Goal: Information Seeking & Learning: Learn about a topic

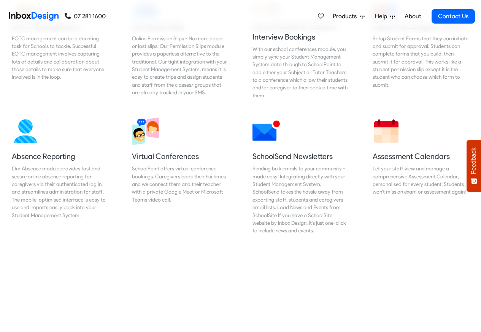
scroll to position [548, 0]
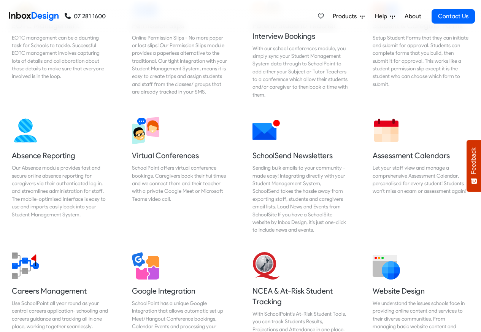
click at [349, 16] on span "Products" at bounding box center [345, 16] width 27 height 9
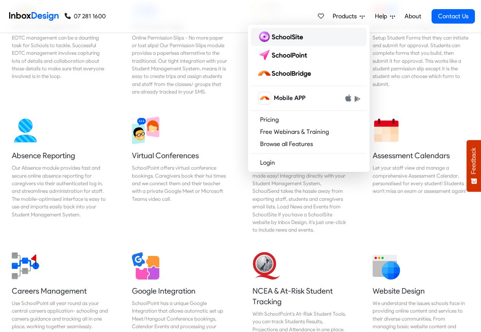
click at [275, 36] on img at bounding box center [281, 37] width 49 height 12
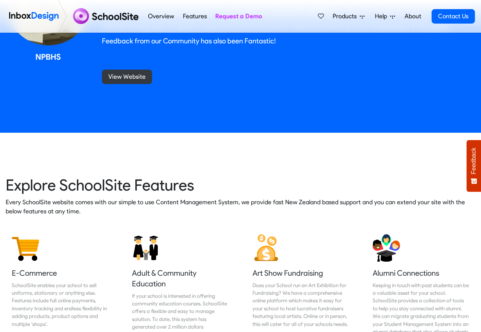
scroll to position [821, 0]
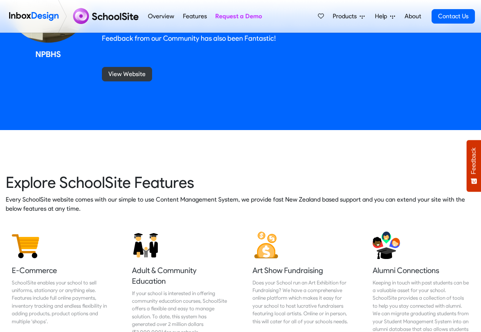
click at [357, 16] on span "Products" at bounding box center [345, 16] width 27 height 9
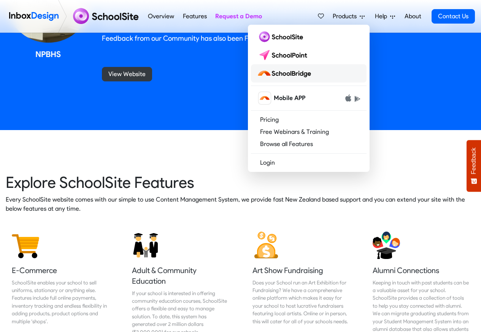
click at [291, 74] on img at bounding box center [285, 73] width 57 height 12
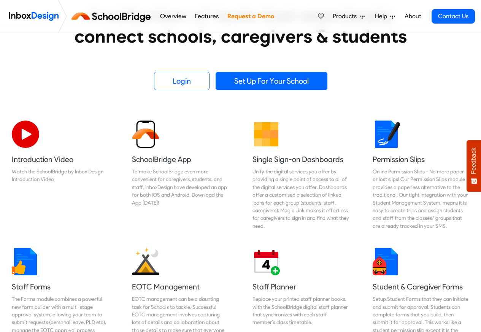
scroll to position [274, 0]
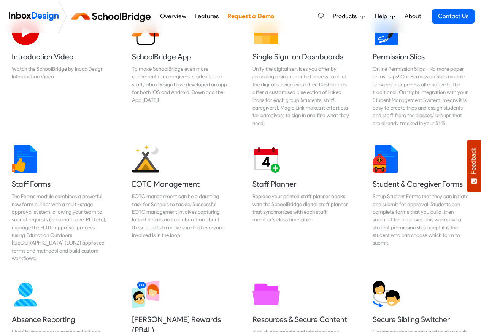
click at [391, 16] on icon at bounding box center [392, 17] width 5 height 3
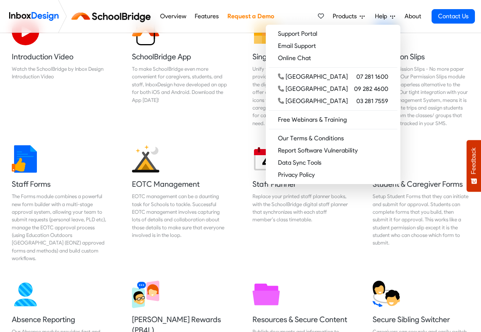
click at [392, 17] on icon at bounding box center [392, 16] width 5 height 5
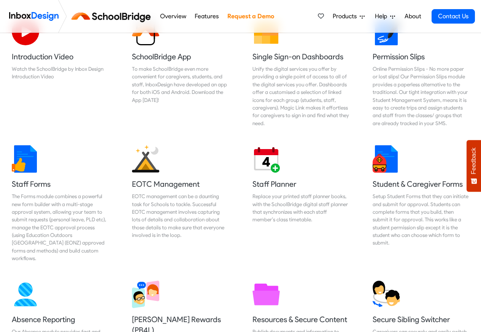
click at [386, 17] on span "Help" at bounding box center [382, 16] width 15 height 9
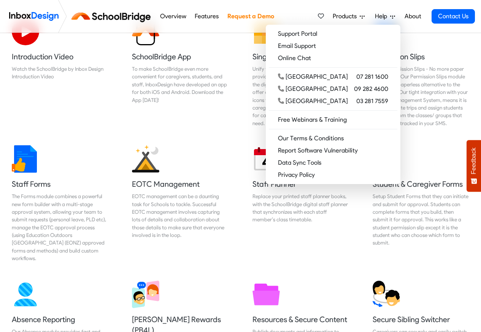
click at [363, 16] on icon at bounding box center [361, 16] width 5 height 5
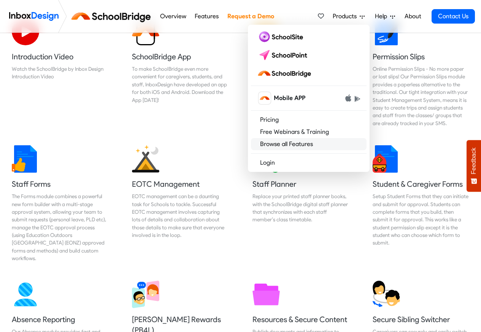
click at [278, 143] on link "Browse all Features" at bounding box center [308, 144] width 115 height 12
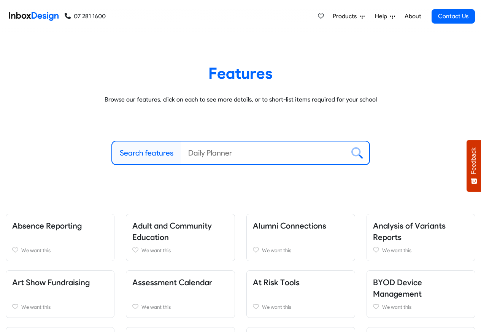
click at [146, 152] on label "Search features" at bounding box center [147, 152] width 54 height 11
click at [180, 152] on input "Search features" at bounding box center [262, 152] width 164 height 23
paste input "bespoke"
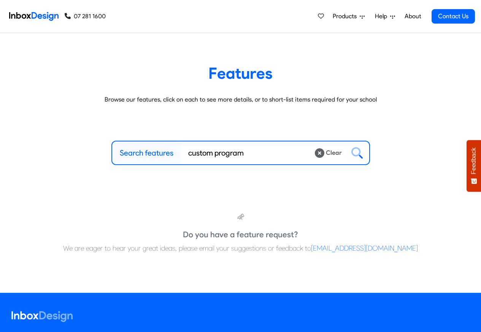
type input "custom program"
click at [410, 16] on link "About" at bounding box center [412, 16] width 21 height 15
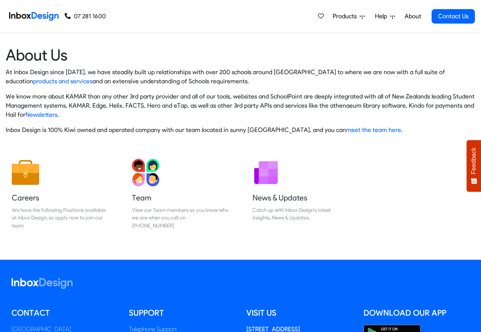
scroll to position [126, 0]
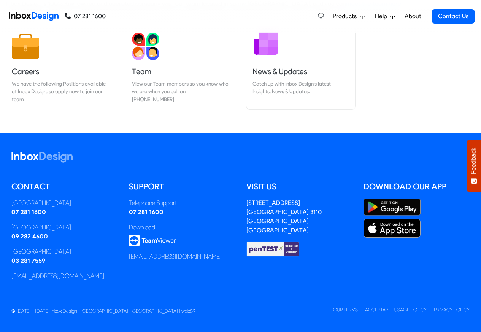
click at [286, 71] on h5 "News & Updates" at bounding box center [300, 71] width 96 height 11
click at [278, 55] on img at bounding box center [265, 43] width 27 height 27
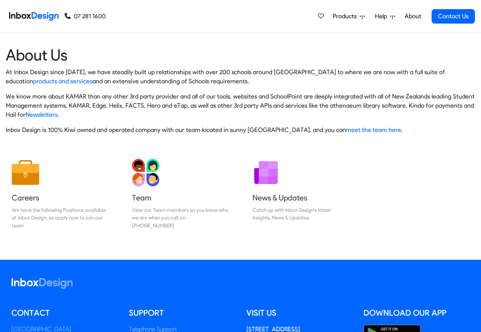
scroll to position [126, 0]
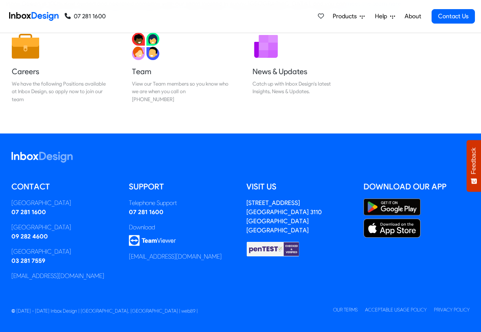
click at [390, 16] on icon at bounding box center [392, 16] width 5 height 5
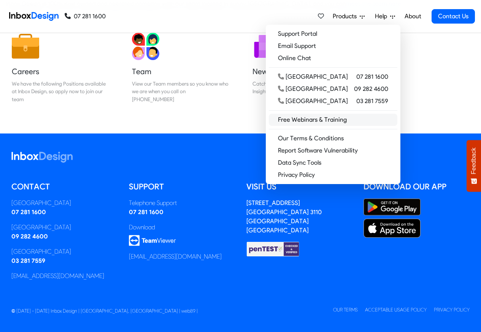
click at [339, 119] on link "Free Webinars & Training" at bounding box center [333, 120] width 128 height 12
